Goal: Task Accomplishment & Management: Use online tool/utility

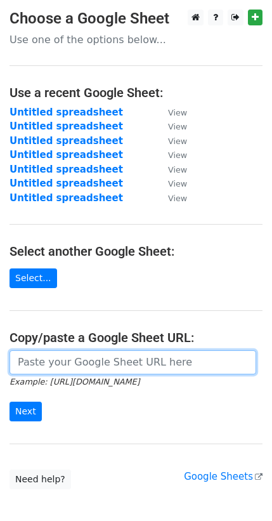
click at [76, 365] on input "url" at bounding box center [133, 363] width 247 height 24
paste input "[URL][DOMAIN_NAME]"
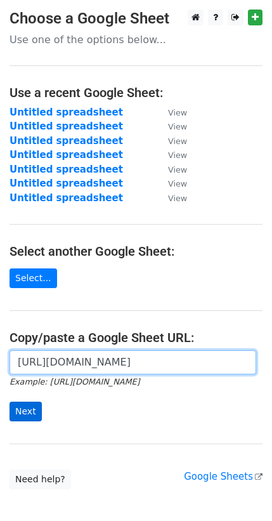
type input "[URL][DOMAIN_NAME]"
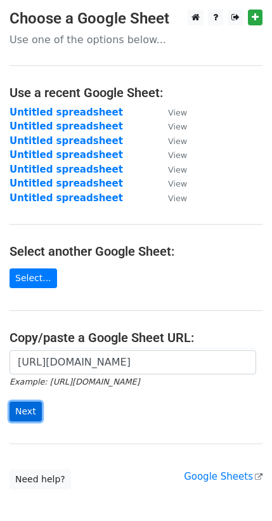
click at [20, 410] on input "Next" at bounding box center [26, 412] width 32 height 20
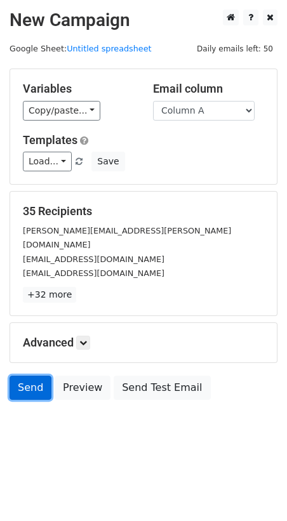
click at [32, 376] on link "Send" at bounding box center [31, 388] width 42 height 24
